Goal: Task Accomplishment & Management: Manage account settings

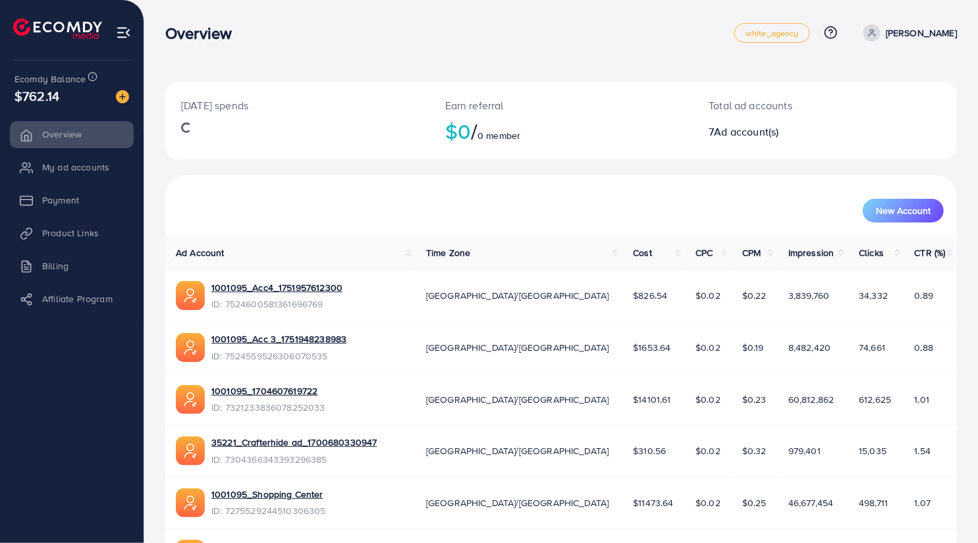
click at [87, 172] on li "My ad accounts" at bounding box center [72, 167] width 144 height 26
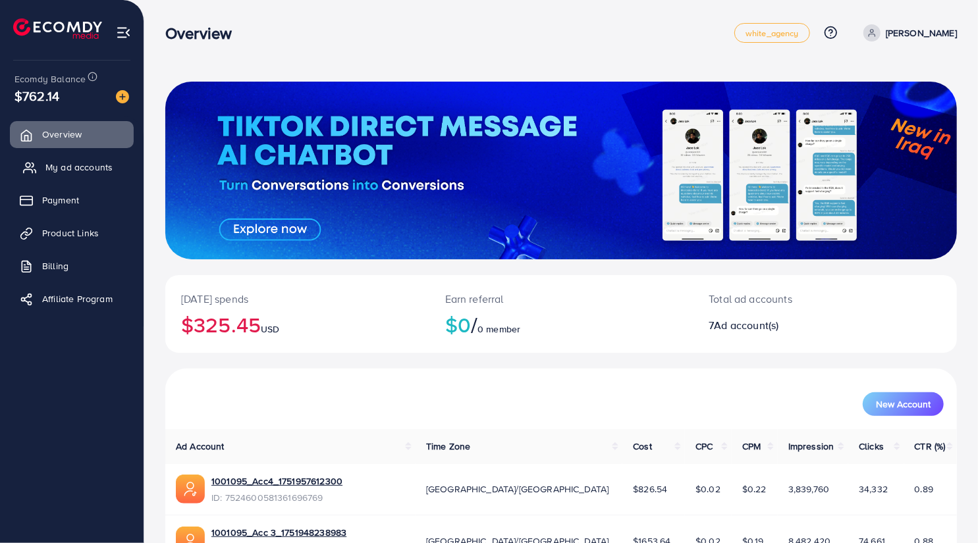
click at [75, 172] on span "My ad accounts" at bounding box center [78, 167] width 67 height 13
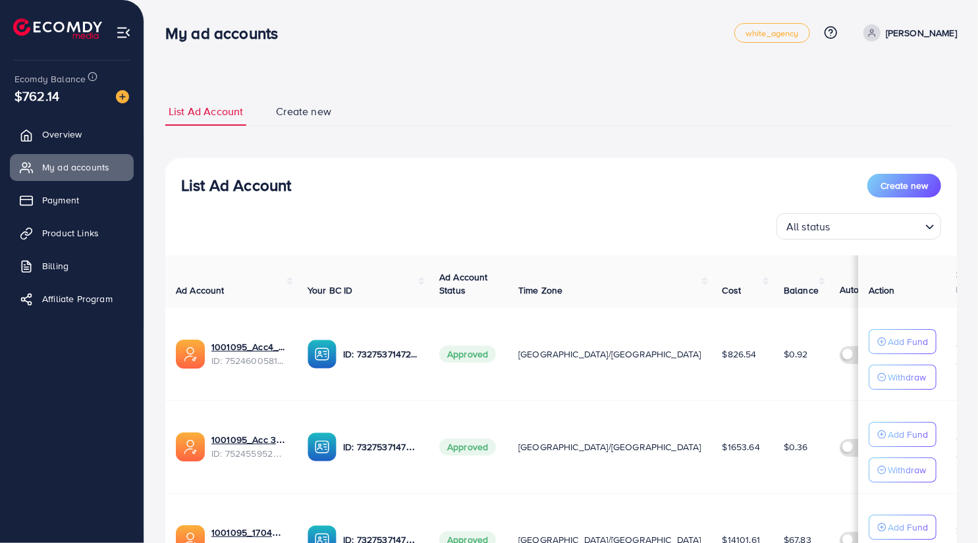
click at [615, 215] on div "All status Loading..." at bounding box center [561, 226] width 760 height 26
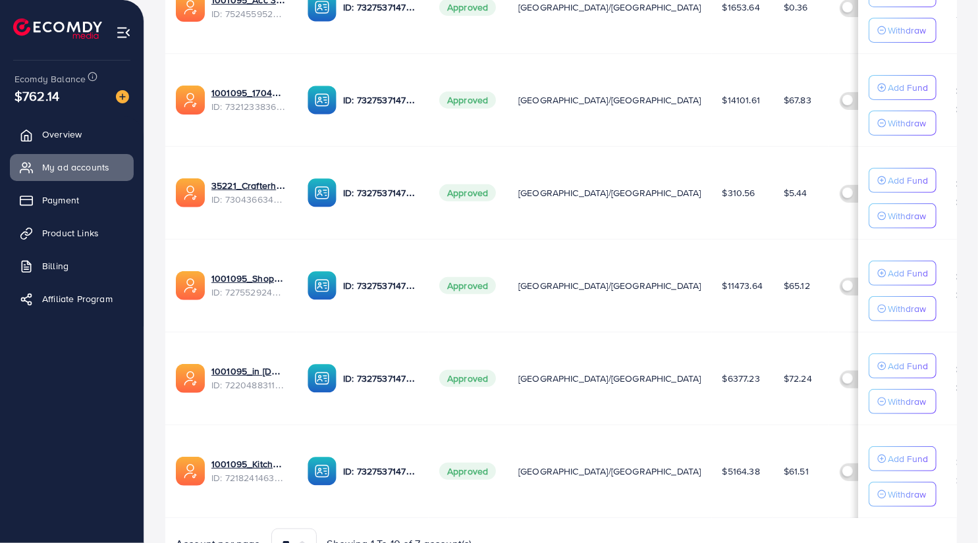
scroll to position [438, 0]
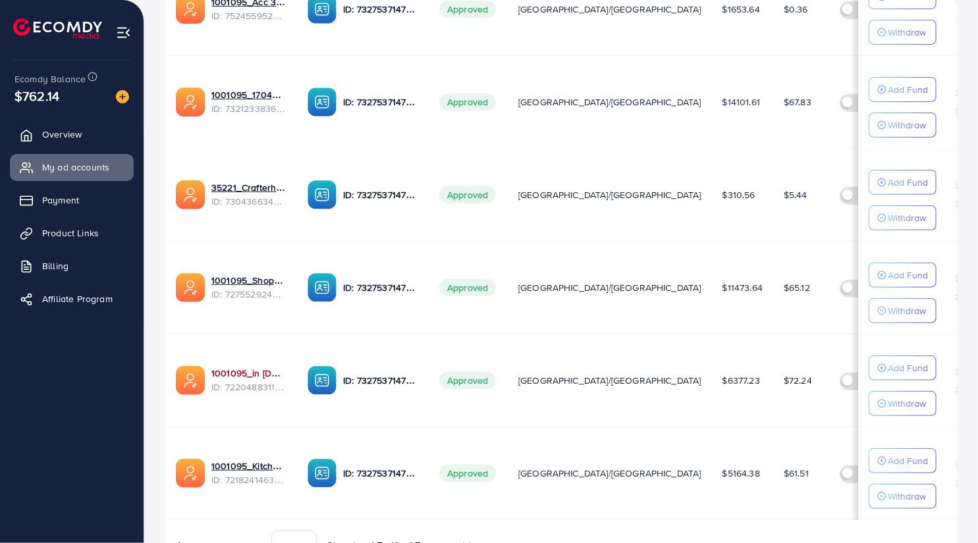
click at [254, 367] on link "1001095_in [DOMAIN_NAME]_1681150971525" at bounding box center [248, 373] width 75 height 13
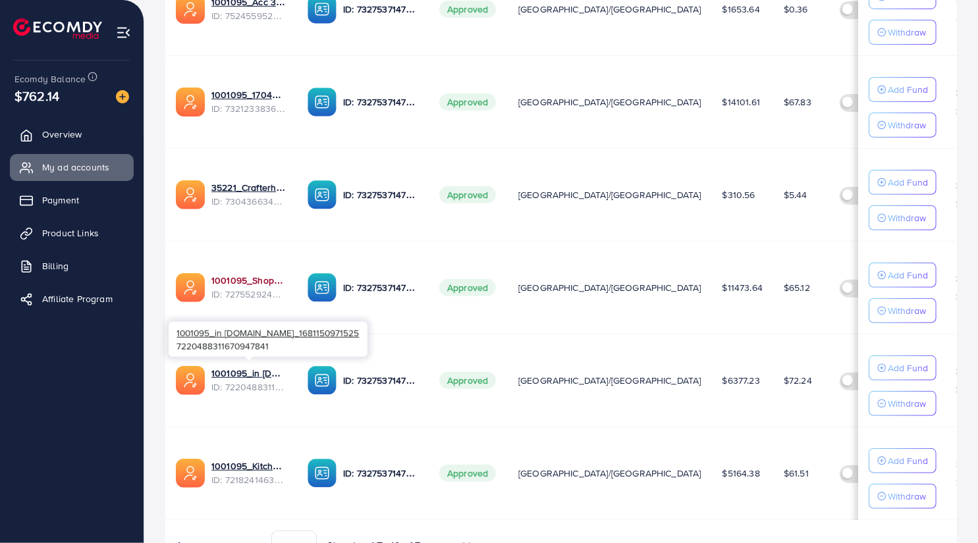
click at [264, 275] on link "1001095_Shopping Center" at bounding box center [248, 280] width 75 height 13
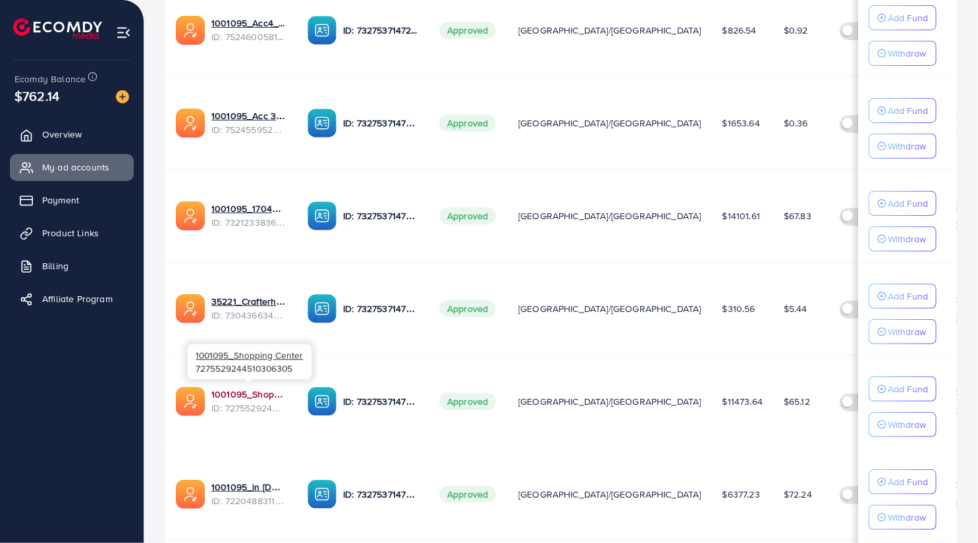
scroll to position [325, 0]
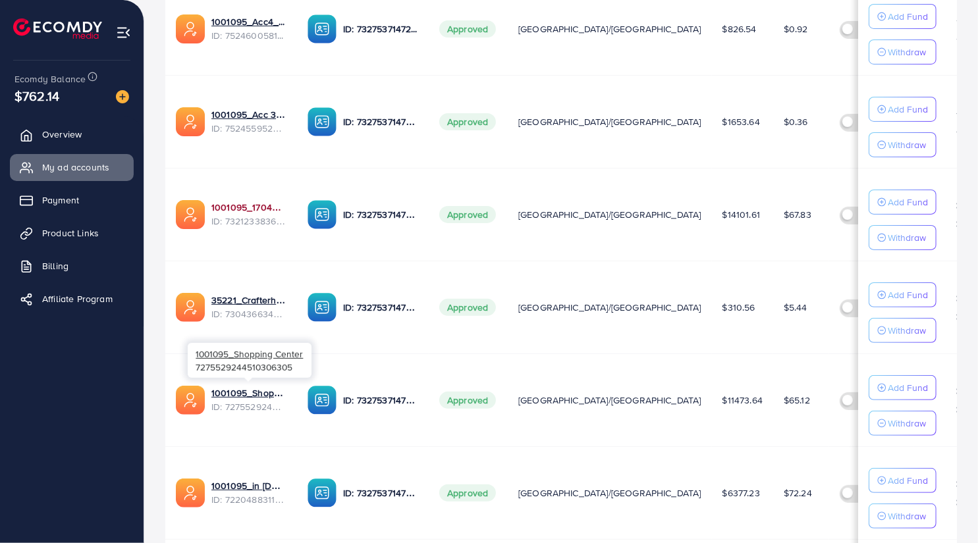
click at [256, 205] on link "1001095_1704607619722" at bounding box center [248, 207] width 75 height 13
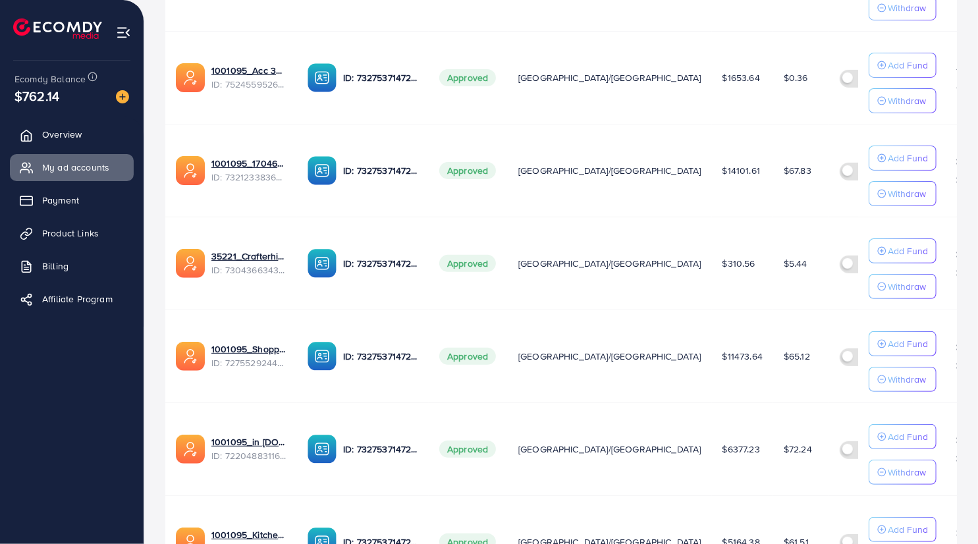
scroll to position [403, 0]
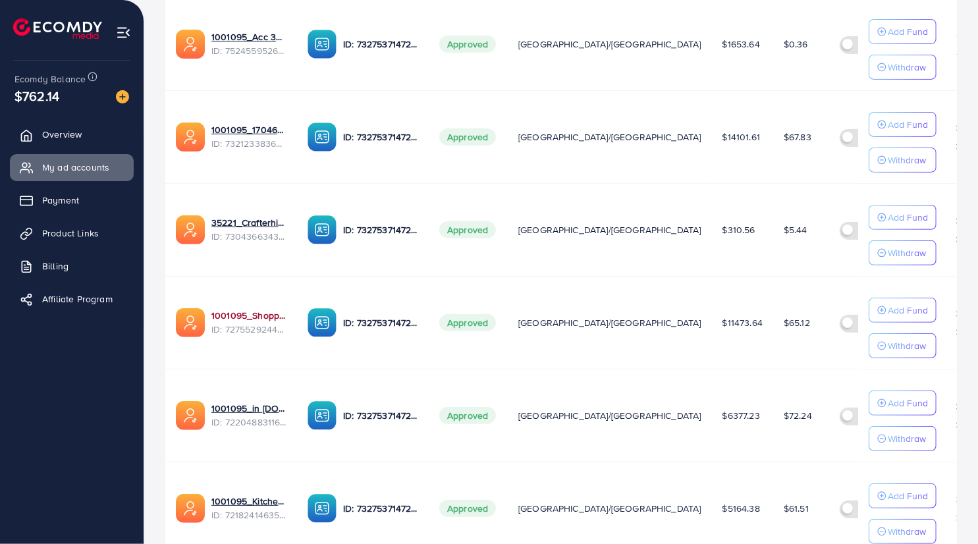
click at [266, 312] on link "1001095_Shopping Center" at bounding box center [248, 315] width 75 height 13
